Goal: Task Accomplishment & Management: Use online tool/utility

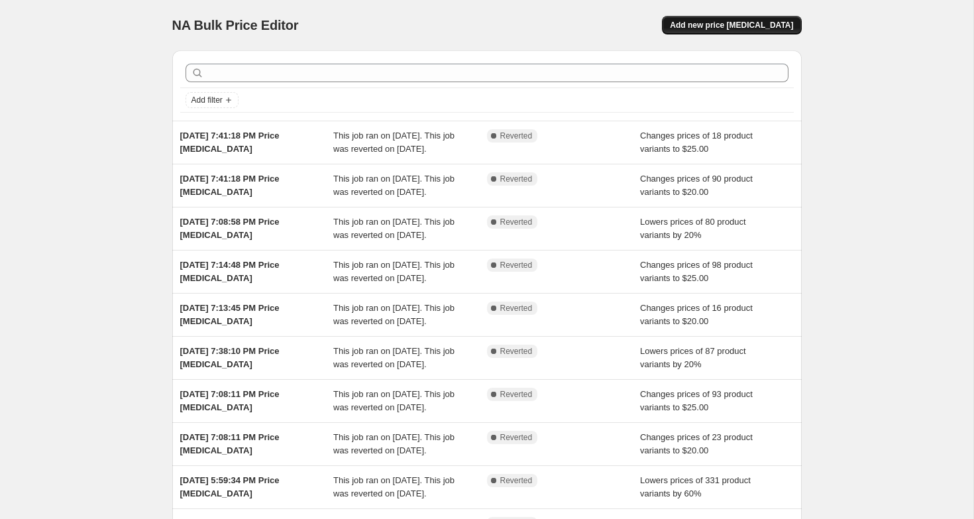
click at [777, 27] on span "Add new price [MEDICAL_DATA]" at bounding box center [731, 25] width 123 height 11
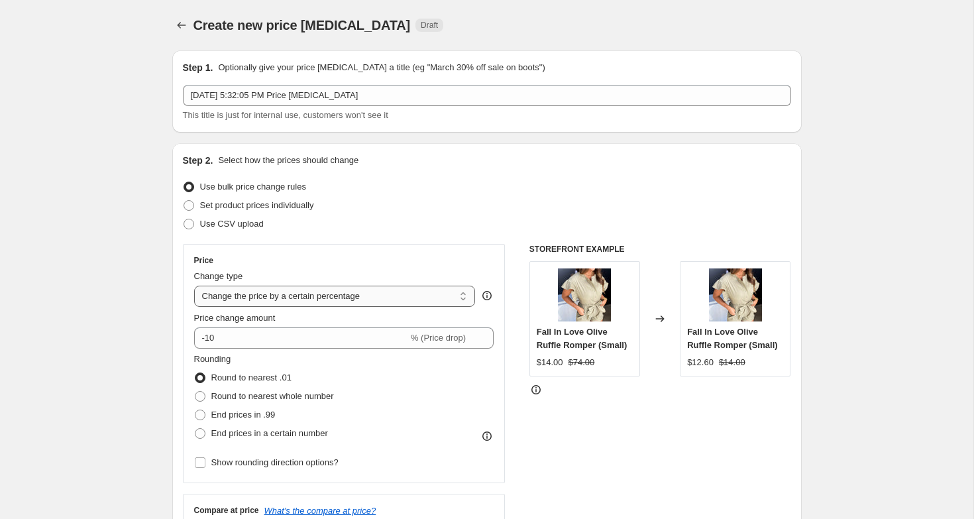
click at [233, 298] on select "Change the price to a certain amount Change the price by a certain amount Chang…" at bounding box center [335, 296] width 282 height 21
select select "to"
click at [194, 286] on select "Change the price to a certain amount Change the price by a certain amount Chang…" at bounding box center [335, 296] width 282 height 21
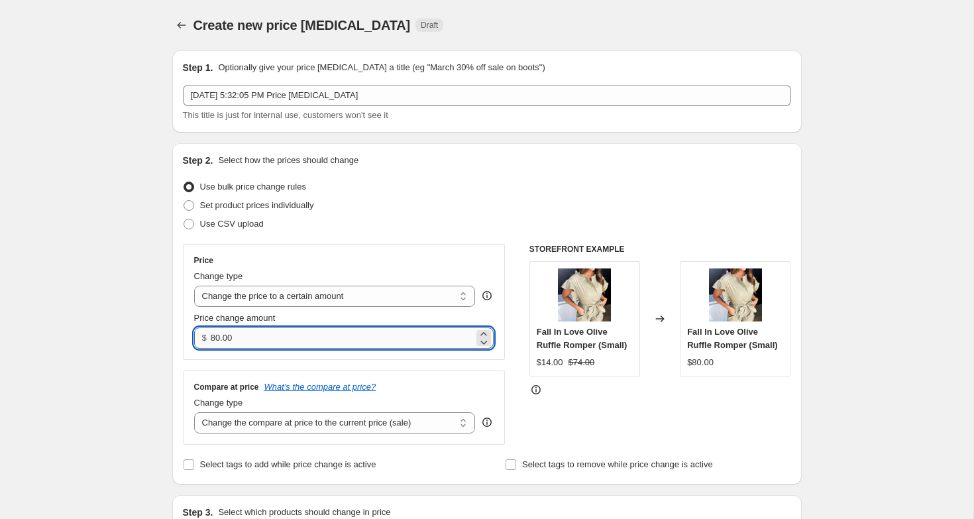
click at [235, 335] on input "80.00" at bounding box center [342, 337] width 263 height 21
type input "10.00"
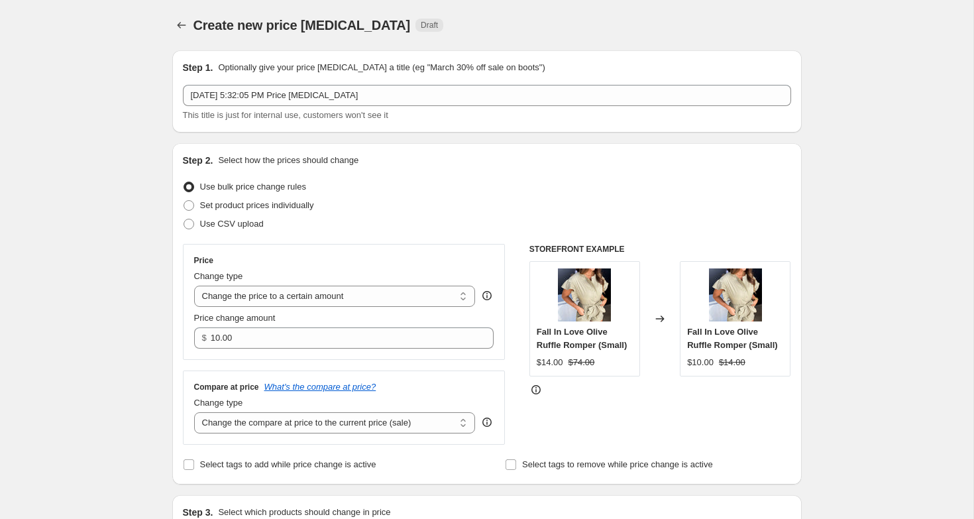
click at [180, 367] on div "Step 2. Select how the prices should change Use bulk price change rules Set pro…" at bounding box center [487, 313] width 630 height 341
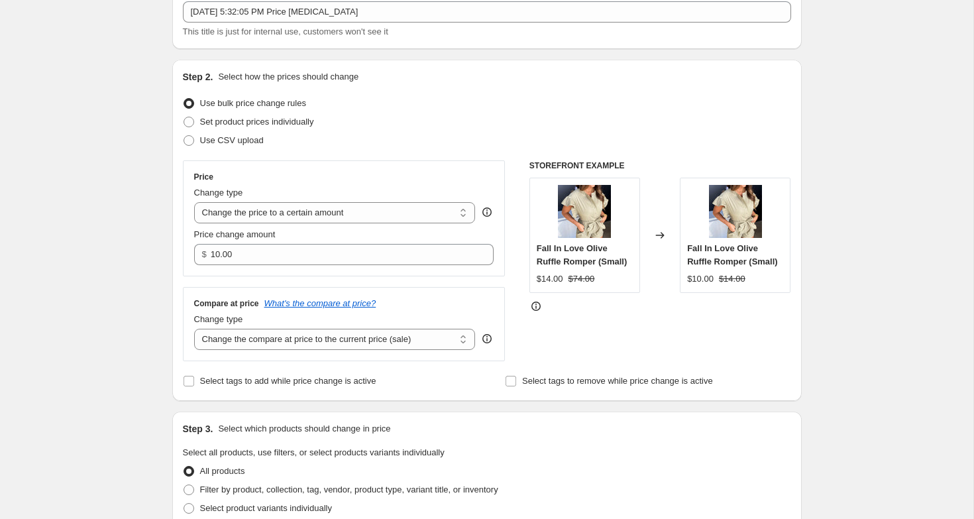
scroll to position [91, 0]
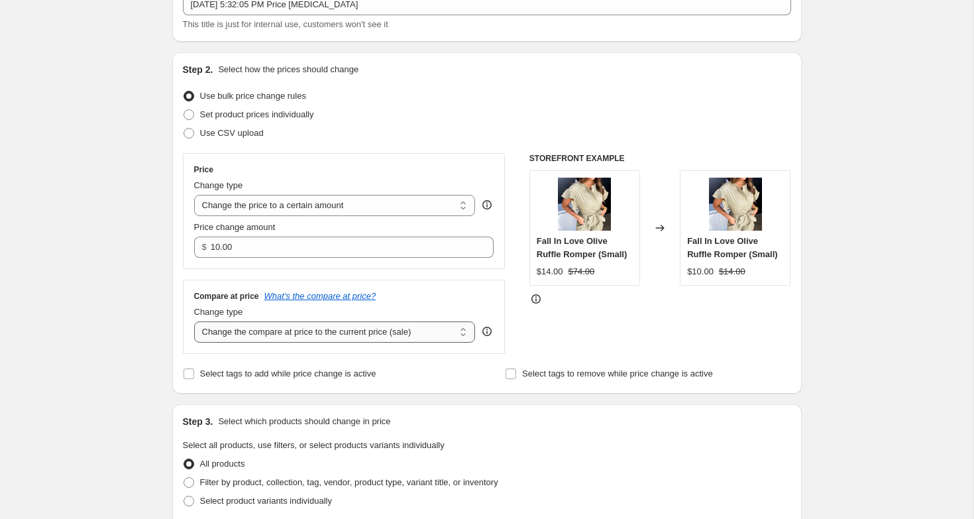
click at [230, 326] on select "Change the compare at price to the current price (sale) Change the compare at p…" at bounding box center [335, 331] width 282 height 21
select select "no_change"
click at [194, 321] on select "Change the compare at price to the current price (sale) Change the compare at p…" at bounding box center [335, 331] width 282 height 21
click at [183, 485] on span at bounding box center [189, 483] width 12 height 12
click at [184, 478] on input "Filter by product, collection, tag, vendor, product type, variant title, or inv…" at bounding box center [184, 477] width 1 height 1
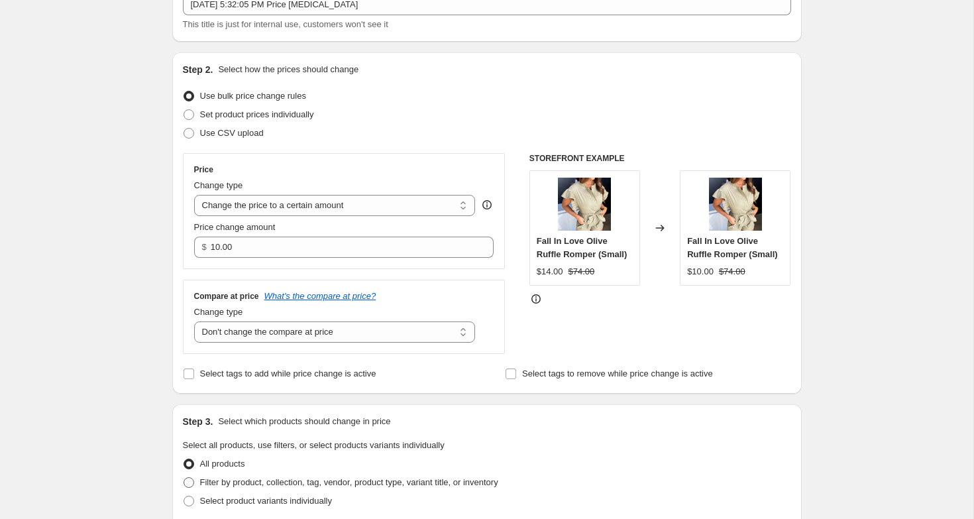
radio input "true"
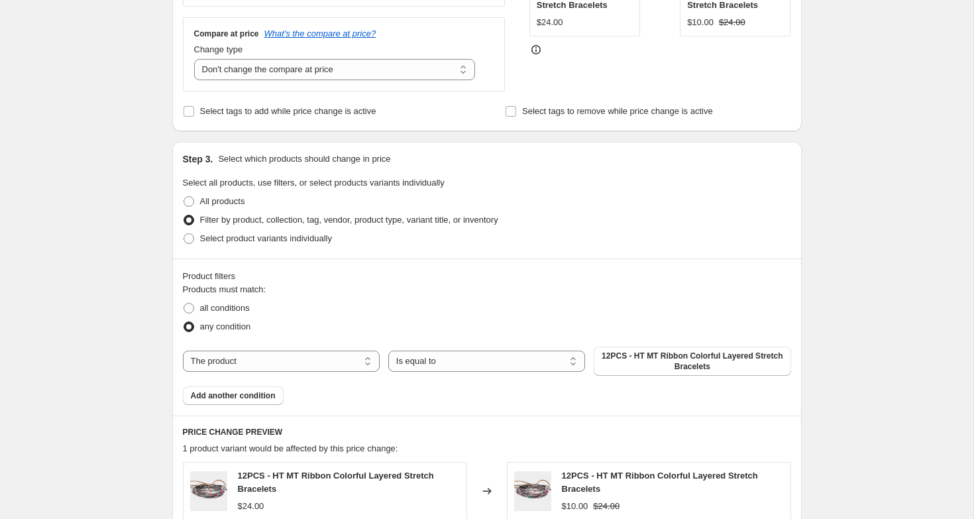
scroll to position [383, 0]
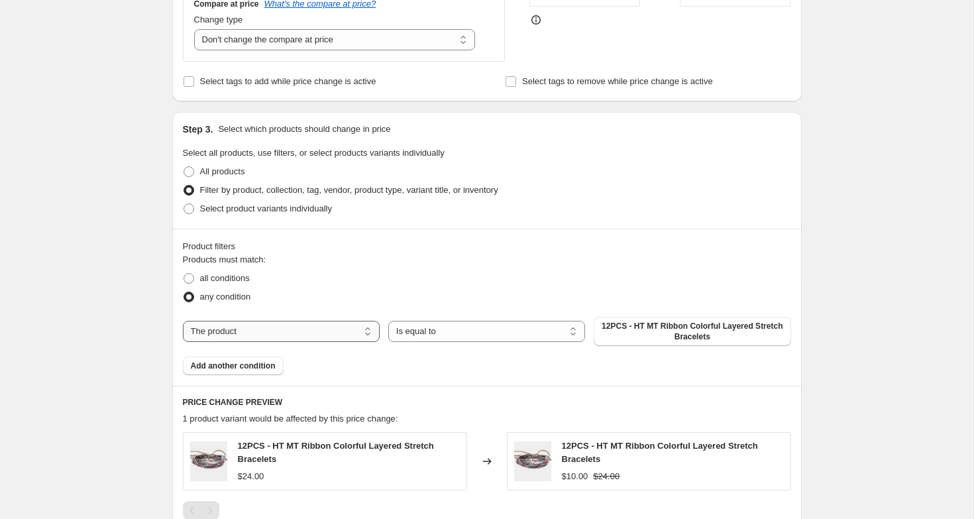
click at [253, 333] on select "The product The product's collection The product's tag The product's vendor The…" at bounding box center [281, 331] width 197 height 21
select select "collection"
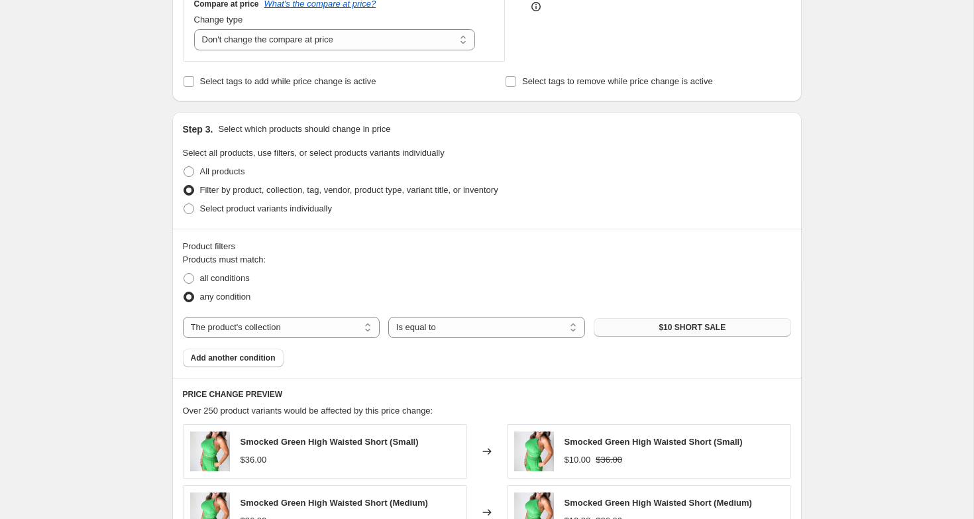
click at [656, 330] on button "$10 SHORT SALE" at bounding box center [692, 327] width 197 height 19
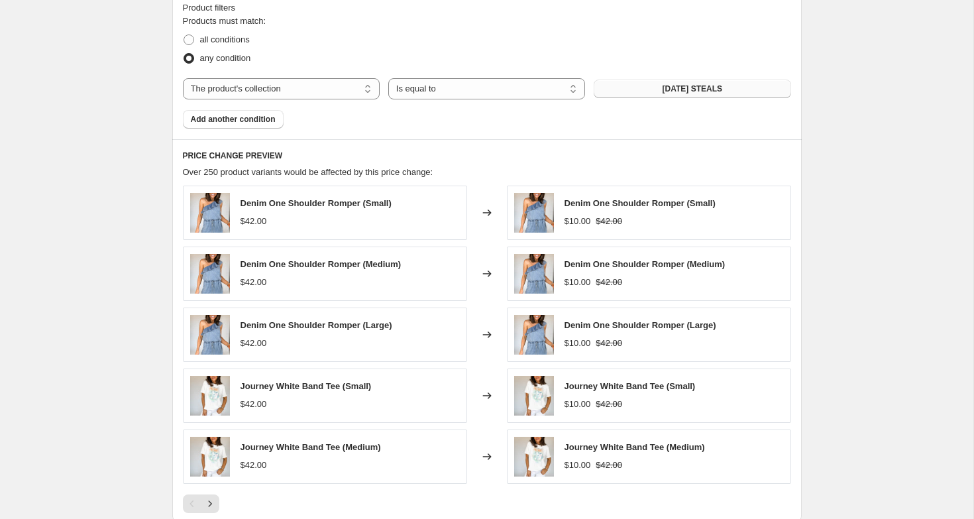
scroll to position [831, 0]
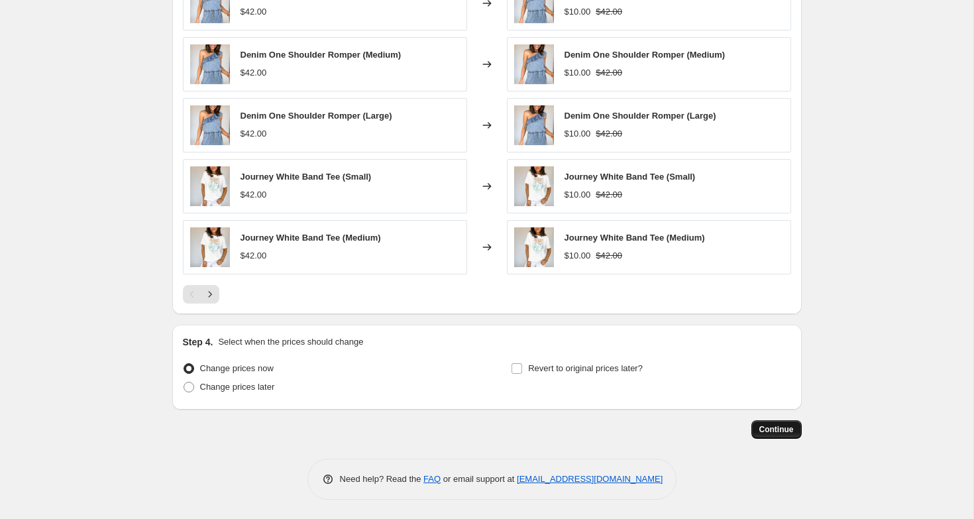
click at [769, 427] on span "Continue" at bounding box center [777, 429] width 34 height 11
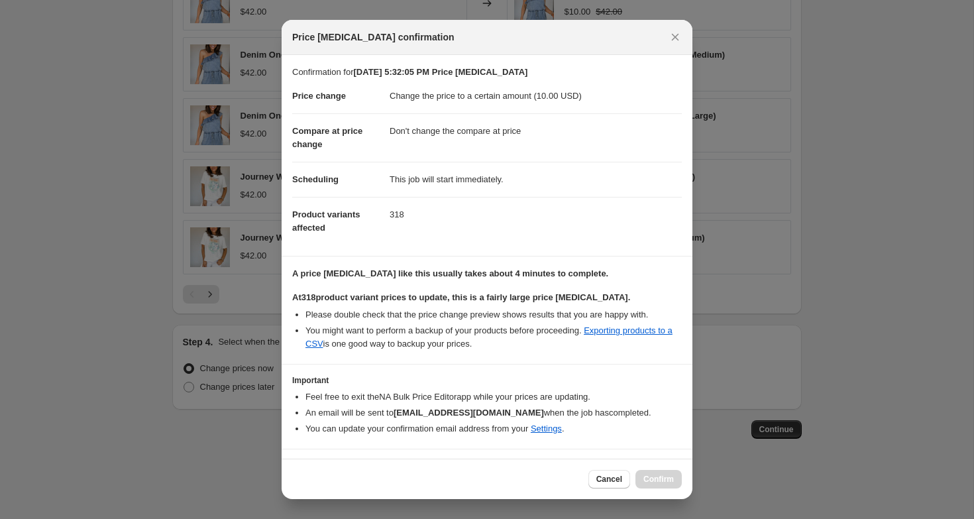
scroll to position [30, 0]
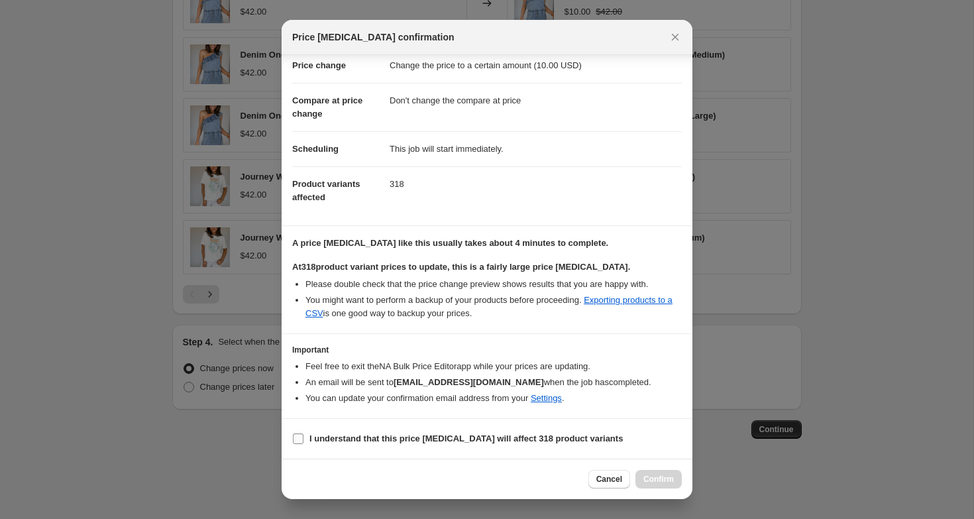
click at [294, 440] on input "I understand that this price [MEDICAL_DATA] will affect 318 product variants" at bounding box center [298, 438] width 11 height 11
checkbox input "true"
click at [655, 476] on span "Confirm" at bounding box center [659, 479] width 30 height 11
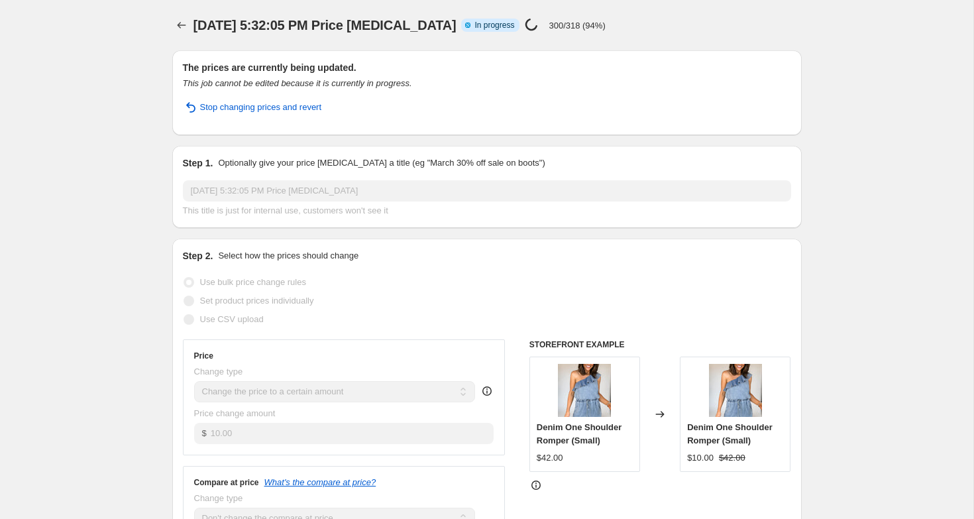
select select "no_change"
select select "collection"
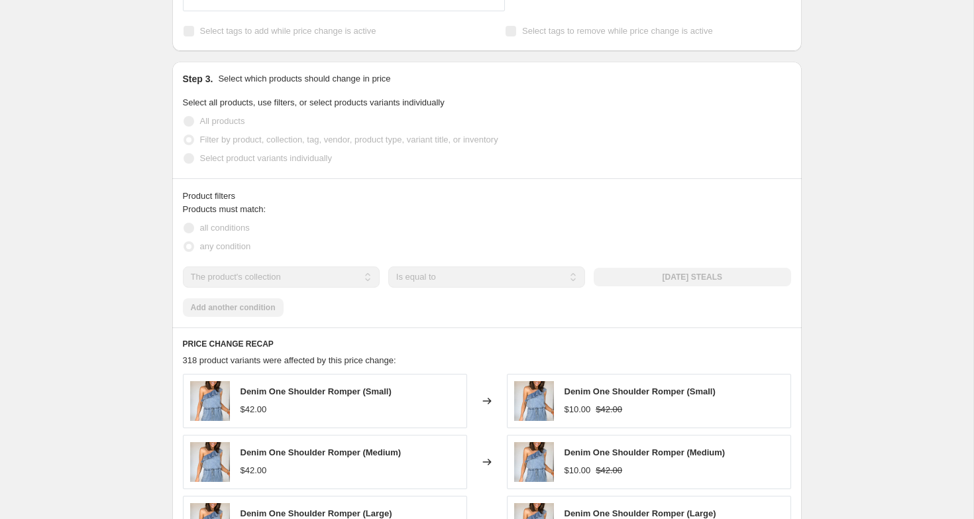
scroll to position [340, 0]
